Goal: Task Accomplishment & Management: Manage account settings

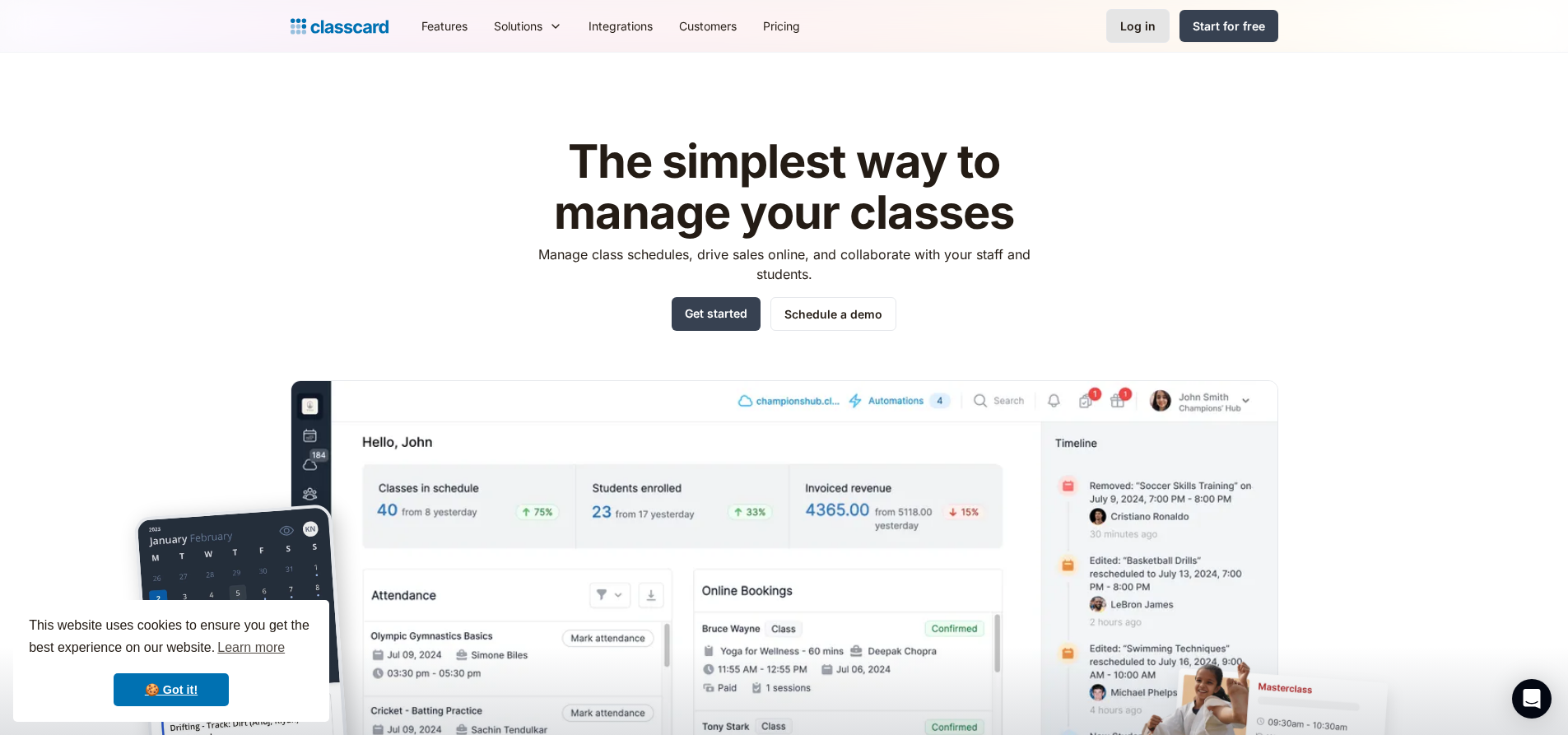
click at [1141, 35] on link "Log in" at bounding box center [1137, 25] width 63 height 34
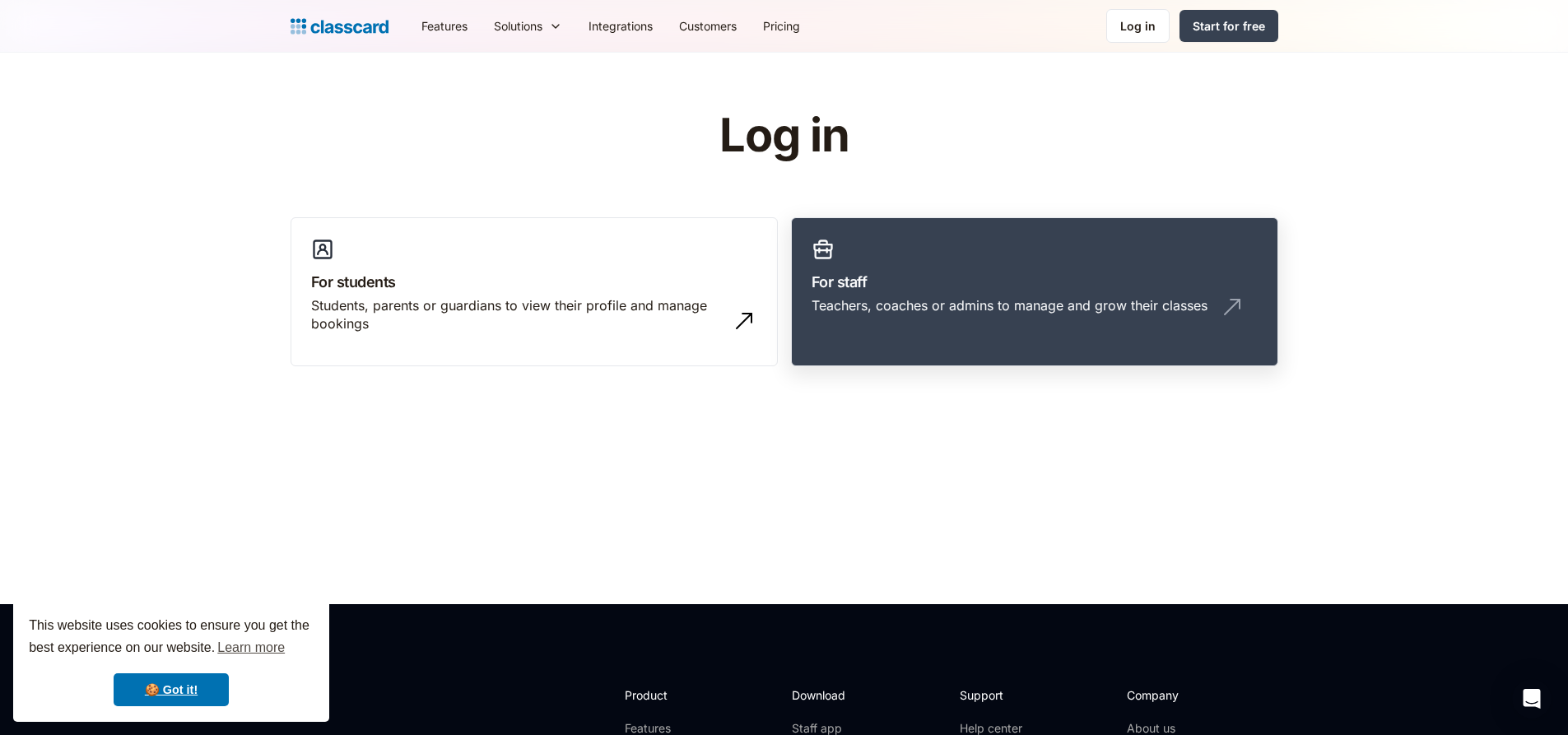
click at [948, 296] on div "Teachers, coaches or admins to manage and grow their classes" at bounding box center [1010, 305] width 396 height 18
click at [1147, 33] on div "Log in" at bounding box center [1138, 26] width 35 height 17
click at [1158, 33] on link "Log in" at bounding box center [1137, 25] width 63 height 34
click at [1129, 28] on div "Log in" at bounding box center [1138, 26] width 35 height 17
click at [894, 304] on div "Teachers, coaches or admins to manage and grow their classes" at bounding box center [1010, 305] width 396 height 18
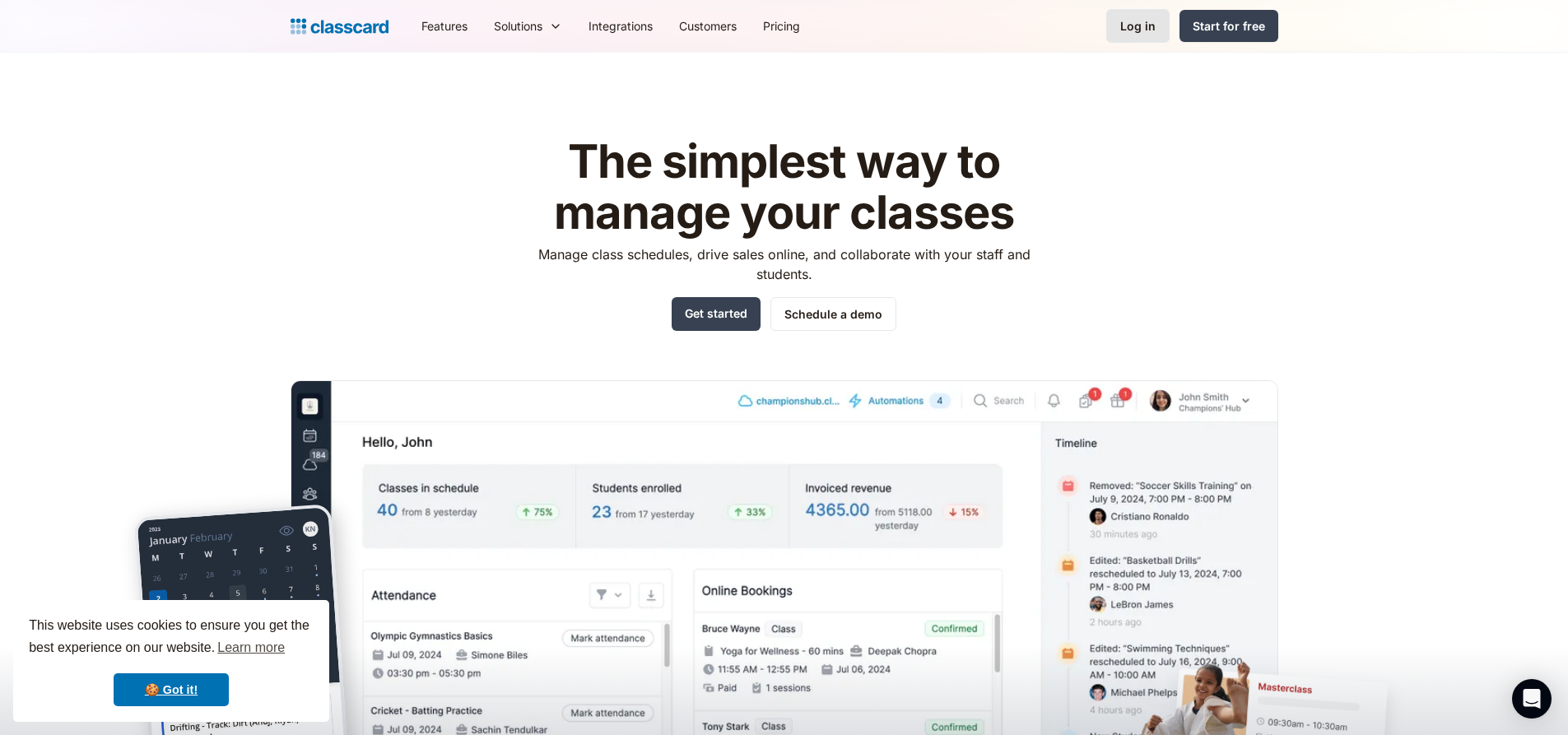
click at [1149, 24] on div "Log in" at bounding box center [1138, 26] width 35 height 17
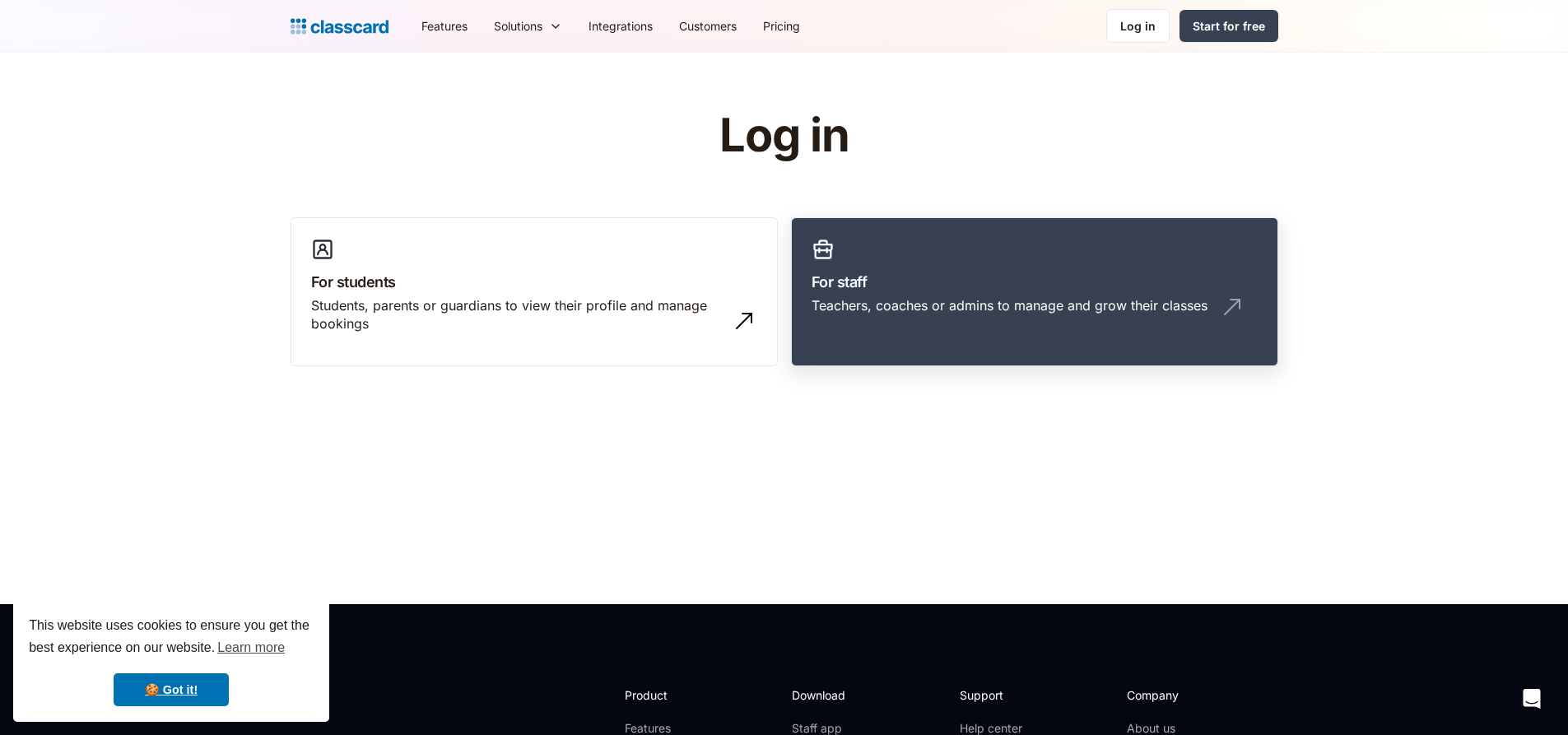
click at [913, 299] on div "Teachers, coaches or admins to manage and grow their classes" at bounding box center [1010, 305] width 396 height 18
